Goal: Browse casually: Explore the website without a specific task or goal

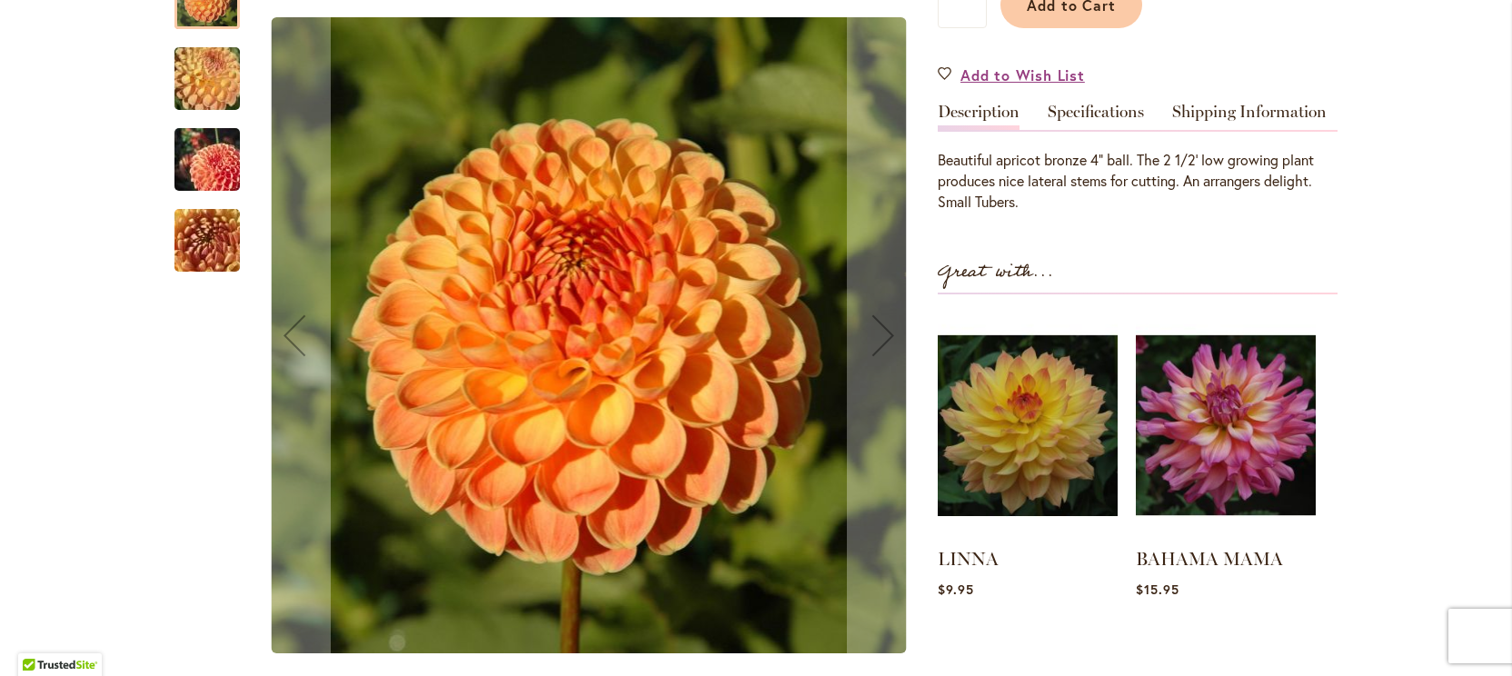
scroll to position [552, 0]
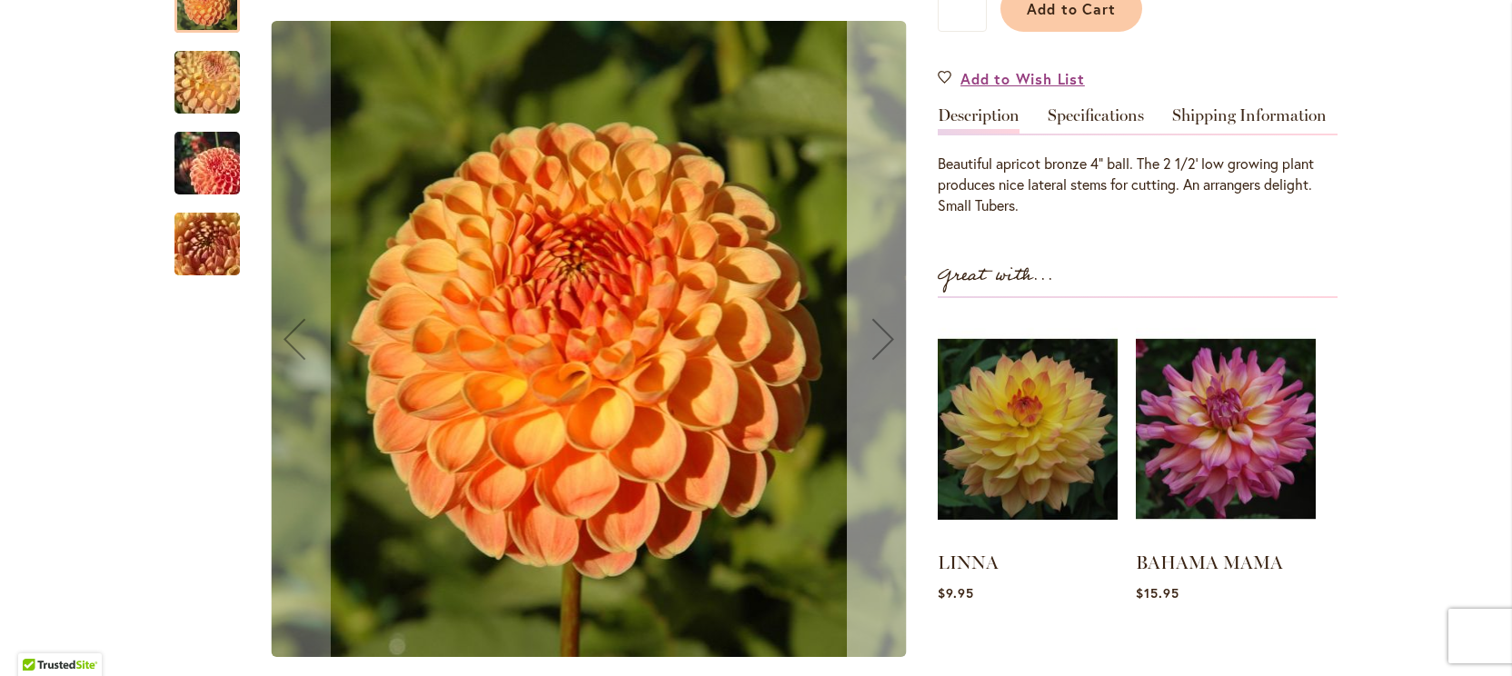
click at [884, 329] on div "Next" at bounding box center [883, 339] width 73 height 73
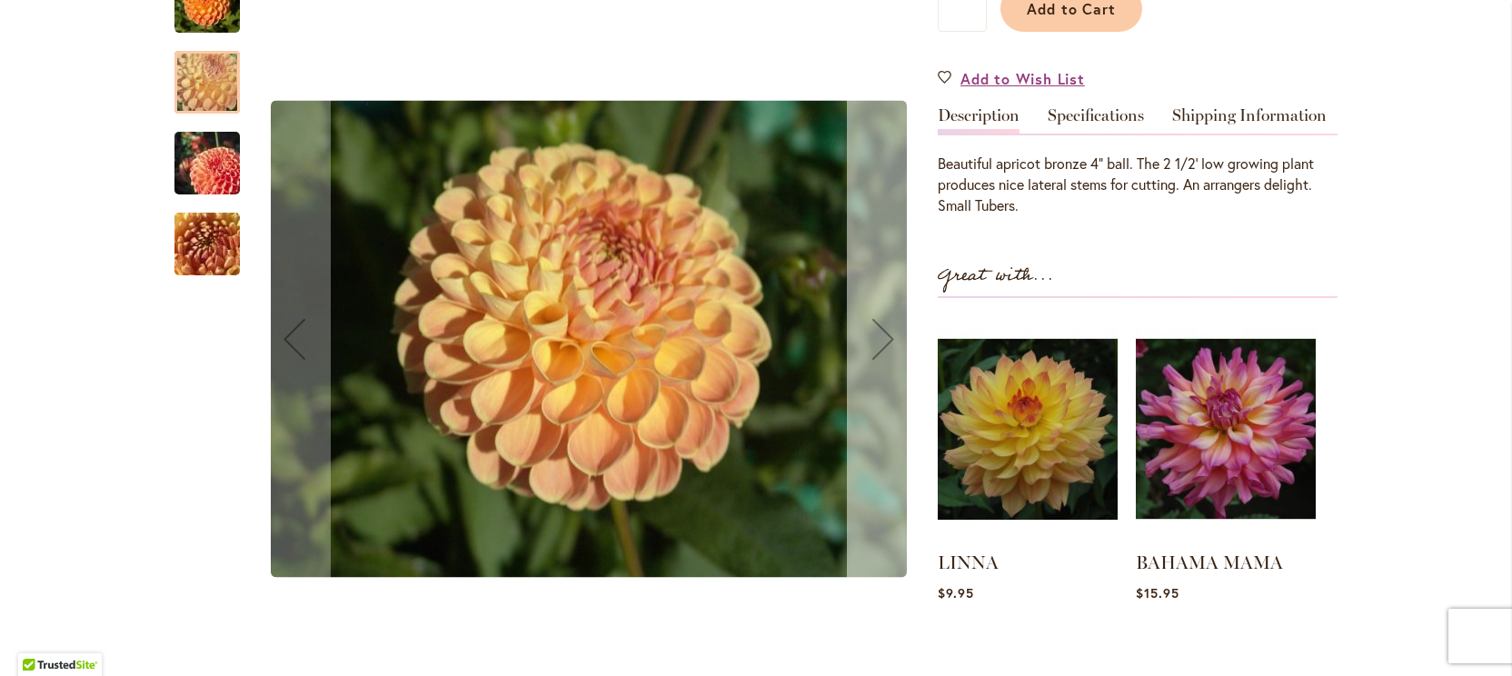
click at [884, 328] on div "Next" at bounding box center [883, 339] width 73 height 73
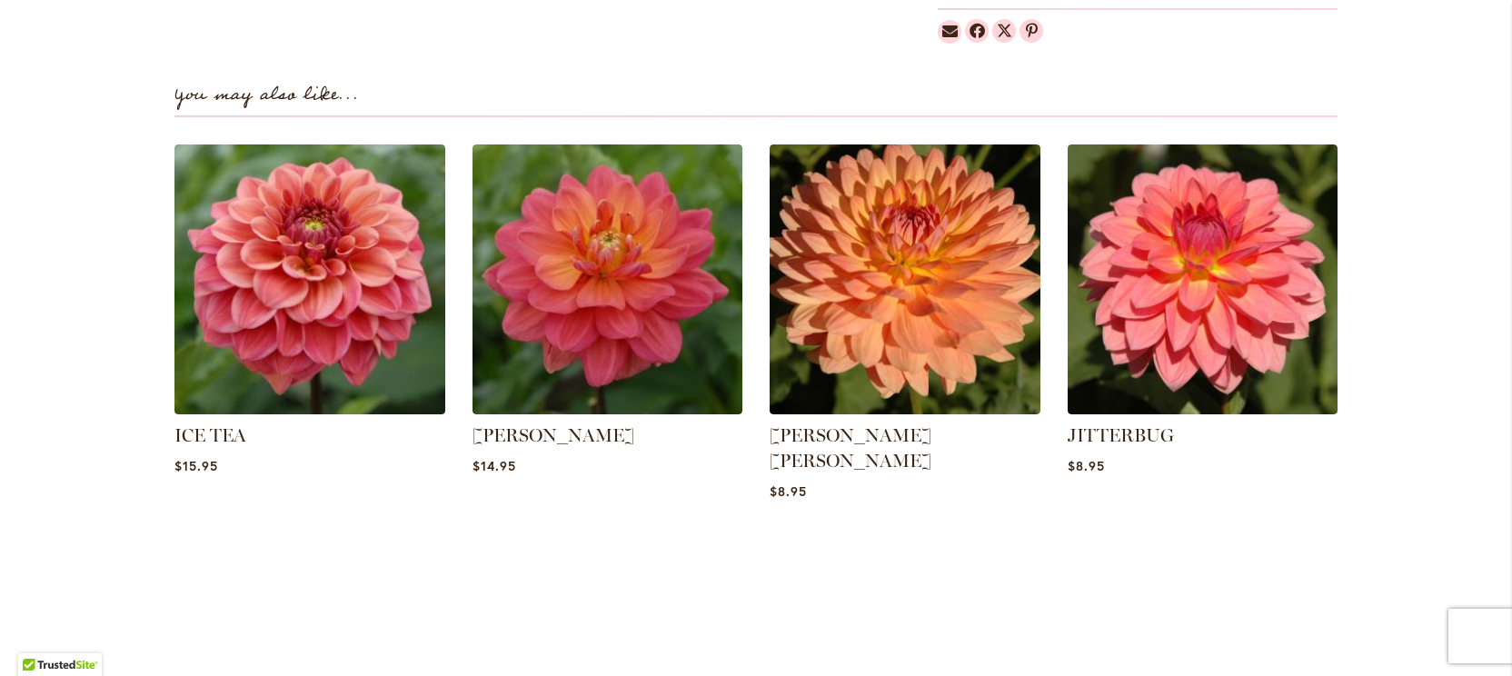
scroll to position [1244, 0]
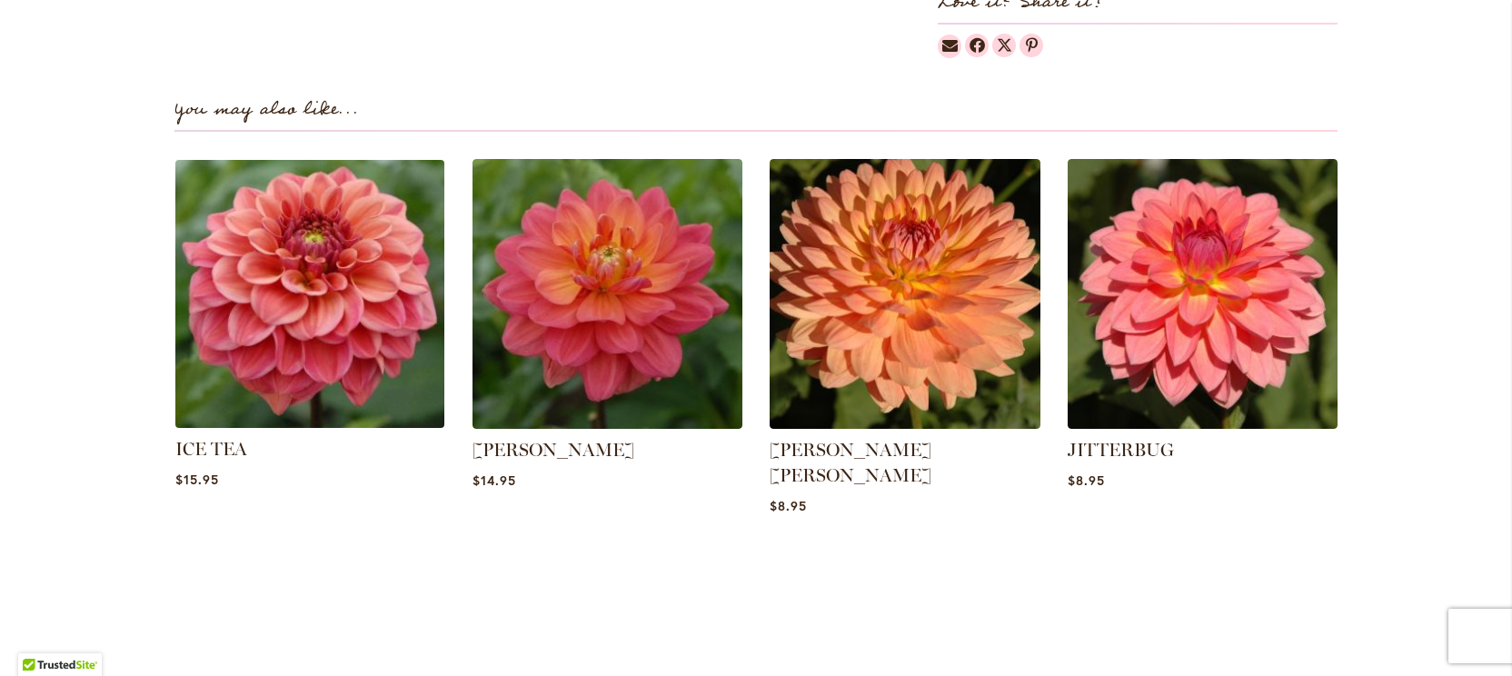
click at [272, 403] on img at bounding box center [310, 294] width 282 height 282
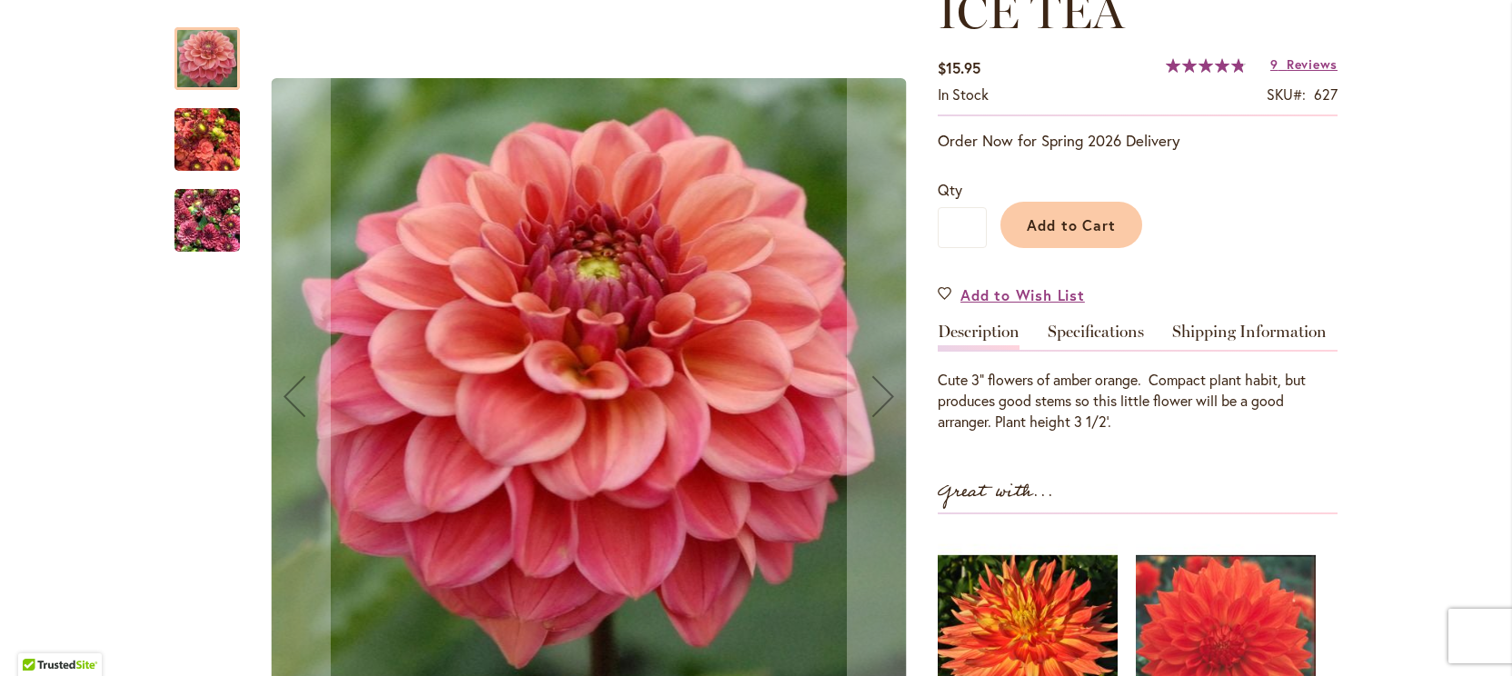
scroll to position [289, 0]
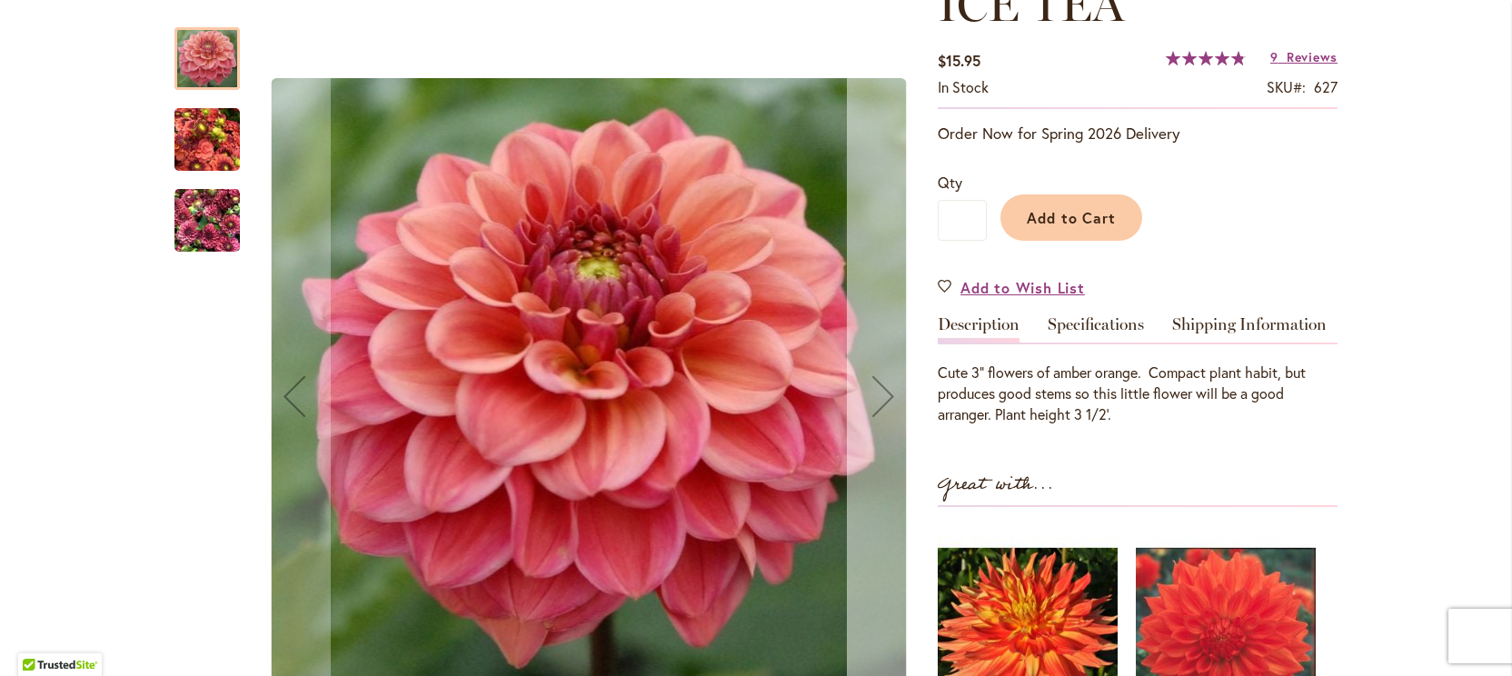
click at [876, 390] on div "Next" at bounding box center [883, 396] width 73 height 73
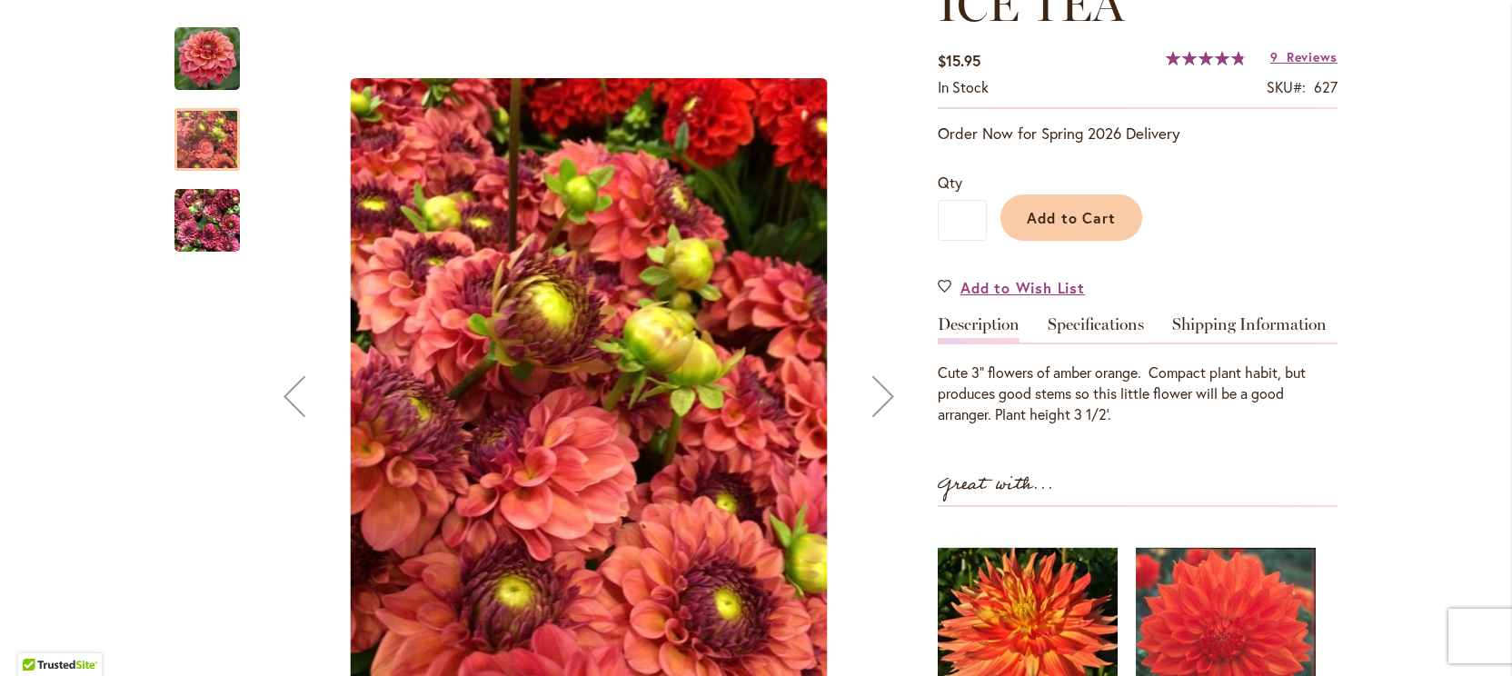
click at [876, 390] on div "Next" at bounding box center [883, 396] width 73 height 73
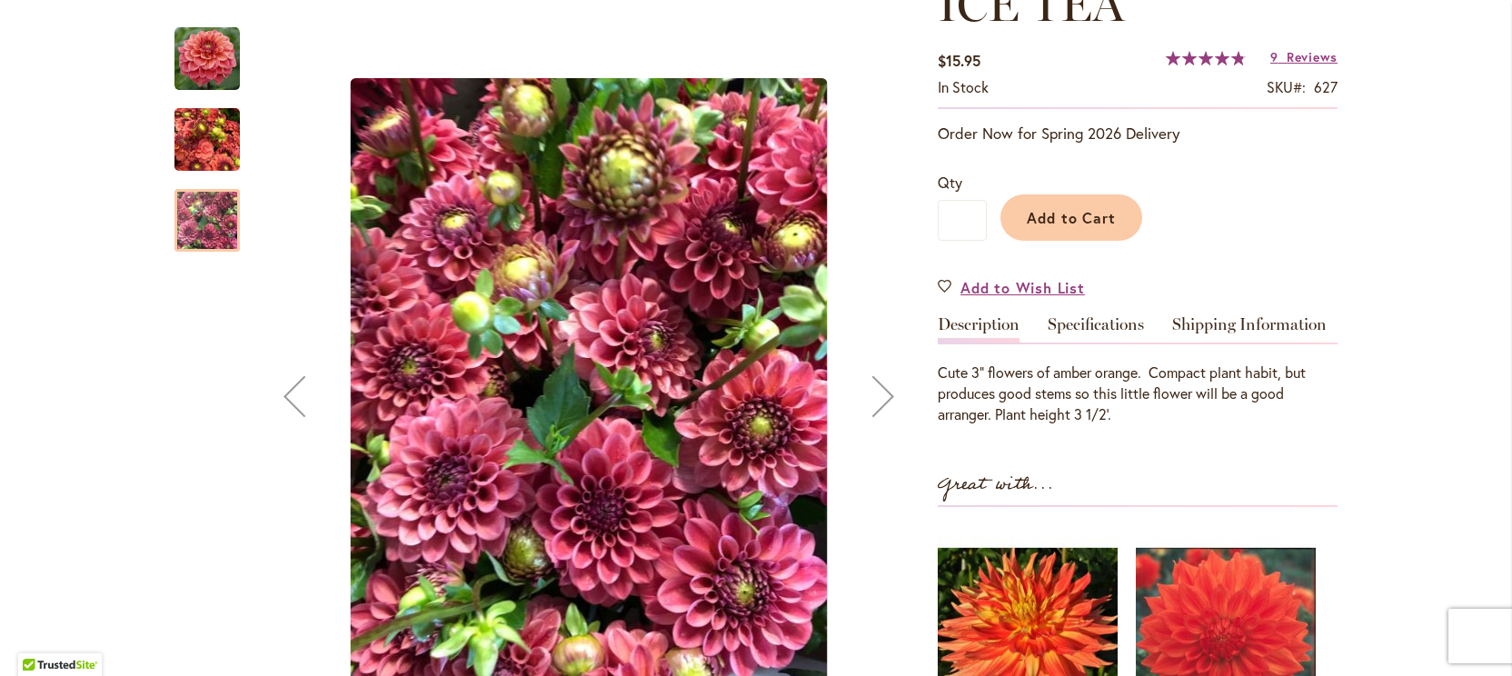
click at [876, 390] on div "Next" at bounding box center [883, 396] width 73 height 73
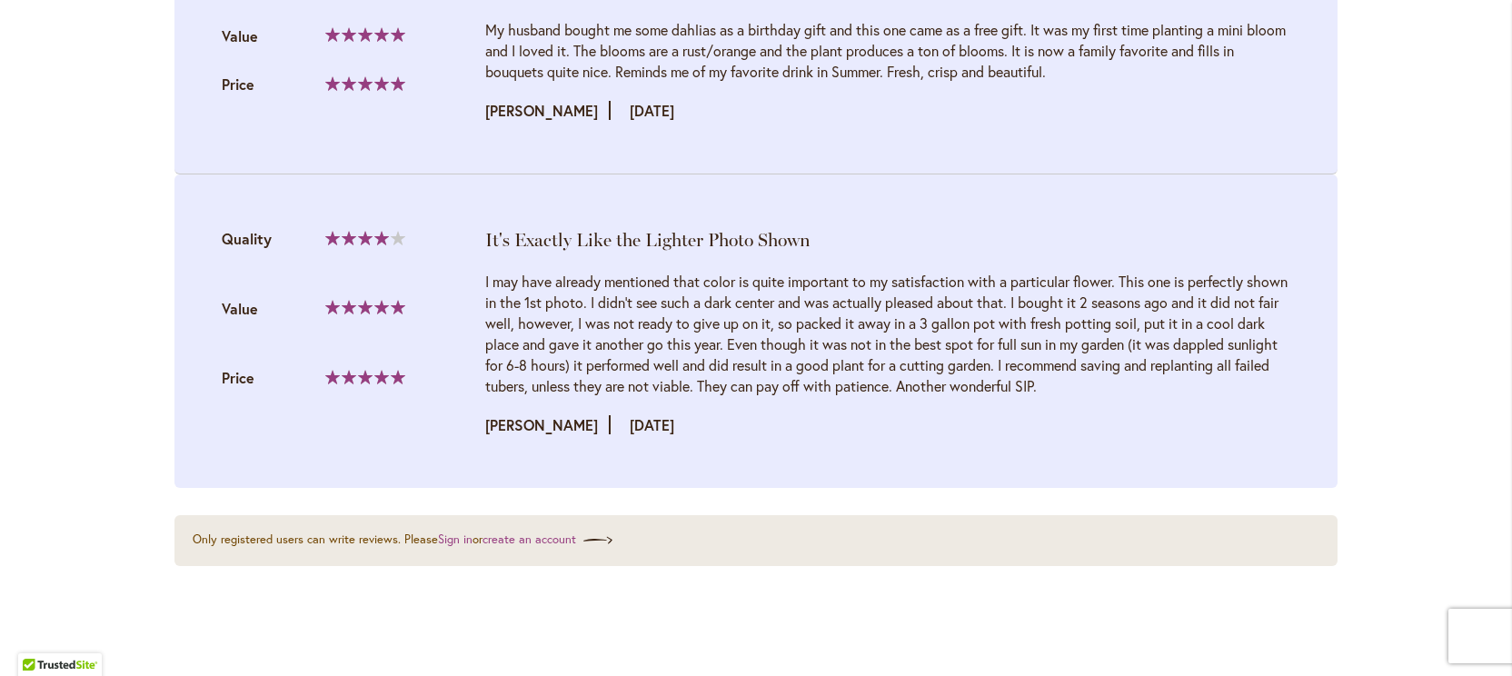
scroll to position [3697, 0]
